Goal: Find specific page/section: Find specific page/section

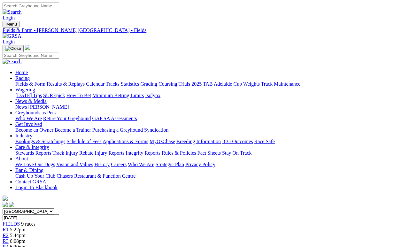
click at [32, 81] on link "Fields & Form" at bounding box center [30, 83] width 30 height 5
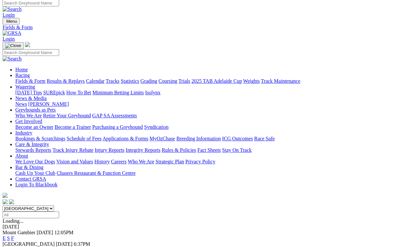
scroll to position [3, 0]
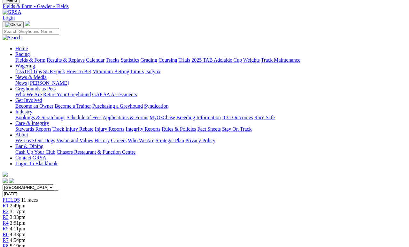
scroll to position [24, 0]
click at [28, 57] on link "Fields & Form" at bounding box center [30, 59] width 30 height 5
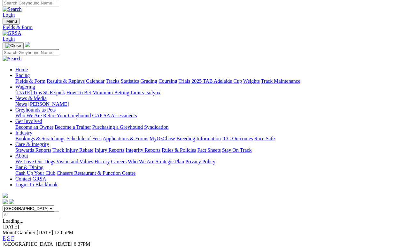
scroll to position [3, 0]
click at [14, 227] on link "F" at bounding box center [12, 249] width 3 height 5
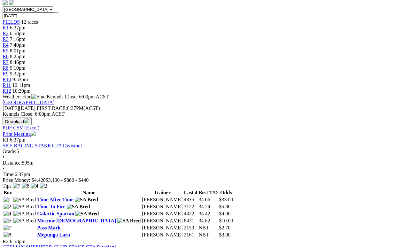
scroll to position [201, 0]
